Goal: Check status

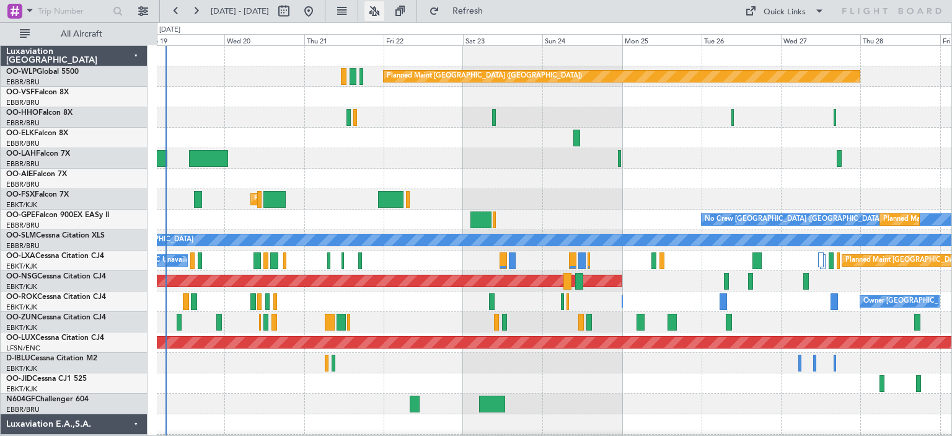
click at [384, 10] on button at bounding box center [374, 11] width 20 height 20
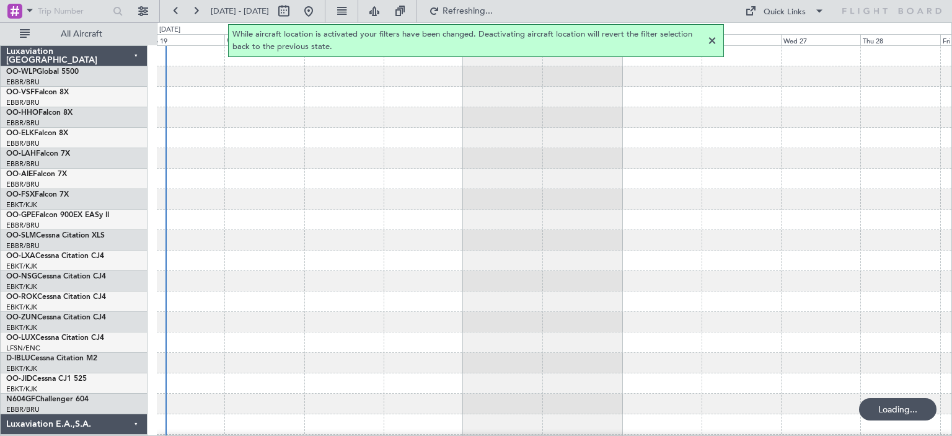
click at [712, 40] on div at bounding box center [711, 40] width 15 height 15
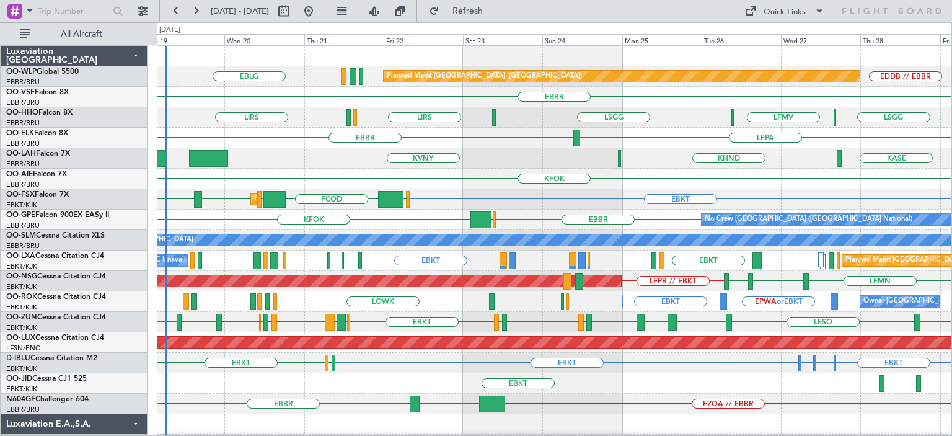
click at [510, 172] on div "KFOK" at bounding box center [554, 179] width 794 height 20
click at [311, 167] on div "KASE KHND KVNY [GEOGRAPHIC_DATA]" at bounding box center [554, 158] width 794 height 20
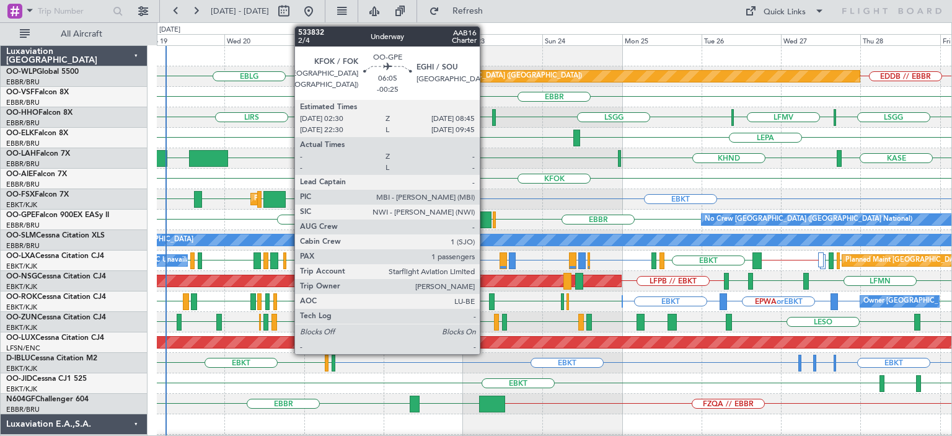
click at [485, 214] on div at bounding box center [480, 219] width 21 height 17
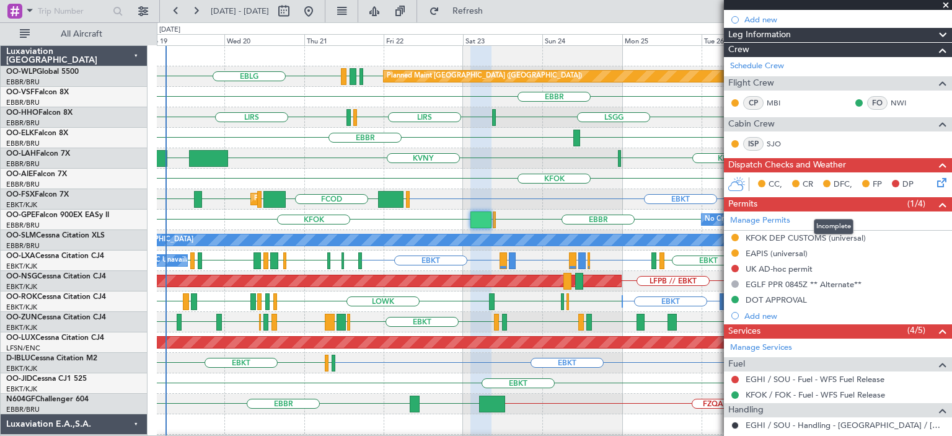
scroll to position [320, 0]
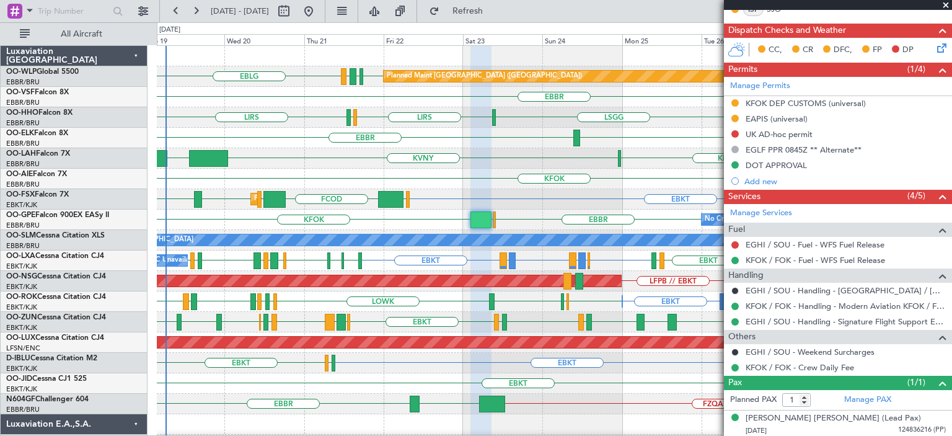
click at [946, 4] on span at bounding box center [945, 5] width 12 height 11
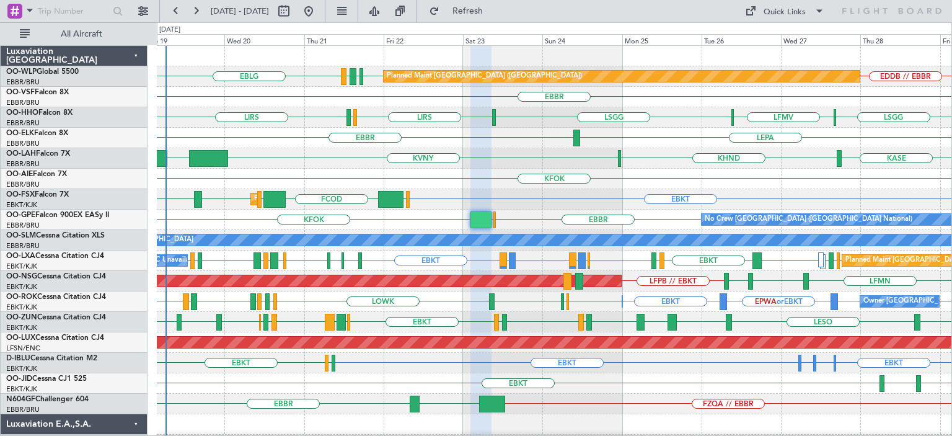
type input "0"
